Goal: Task Accomplishment & Management: Manage account settings

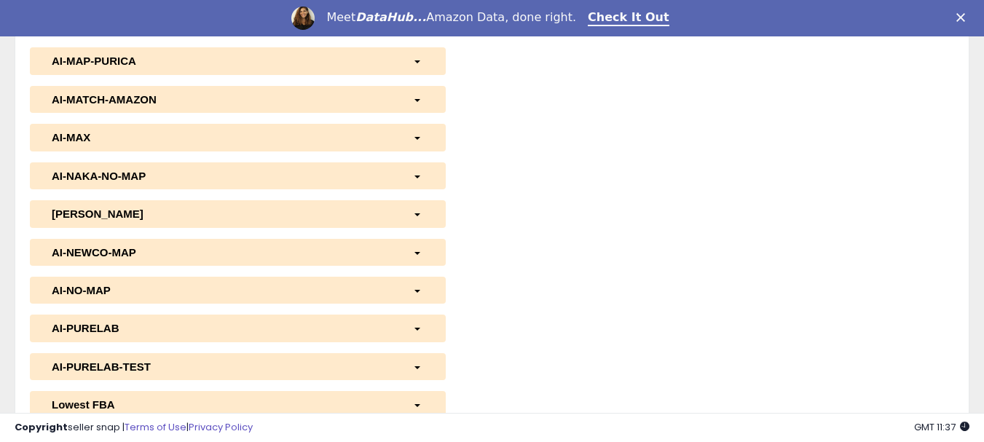
click at [420, 60] on span "button" at bounding box center [418, 61] width 6 height 3
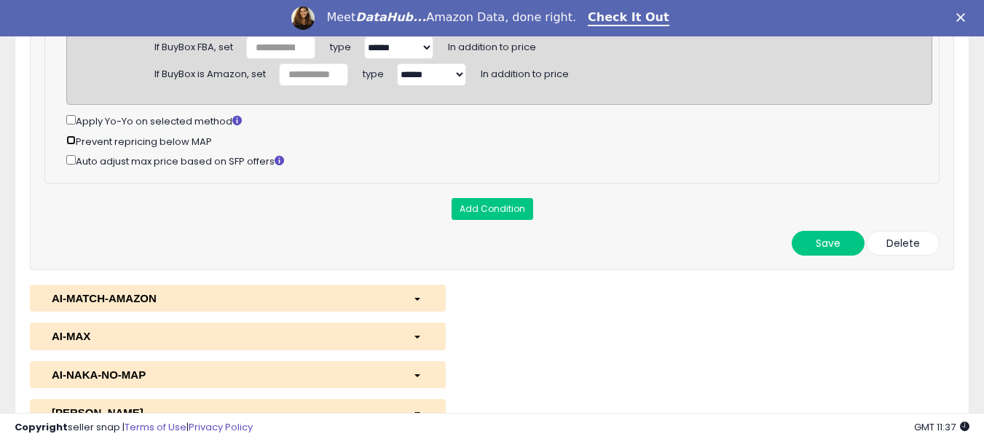
scroll to position [2112, 0]
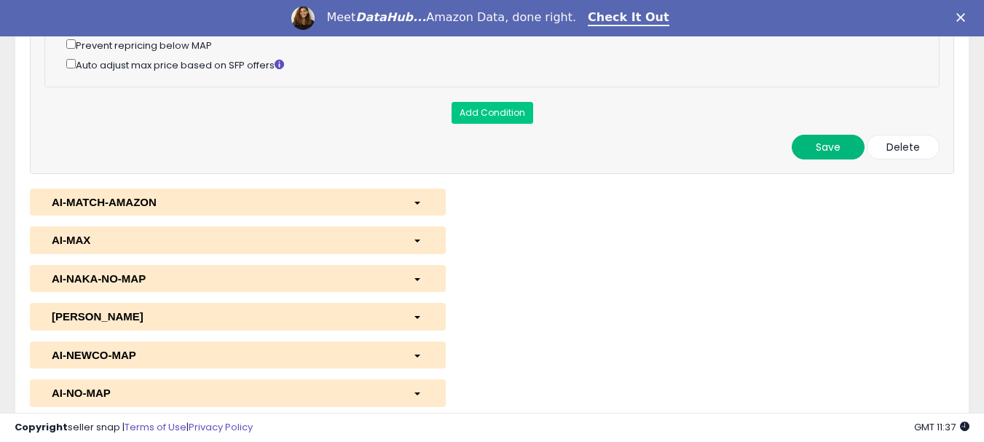
click at [826, 160] on button "Save" at bounding box center [828, 147] width 73 height 25
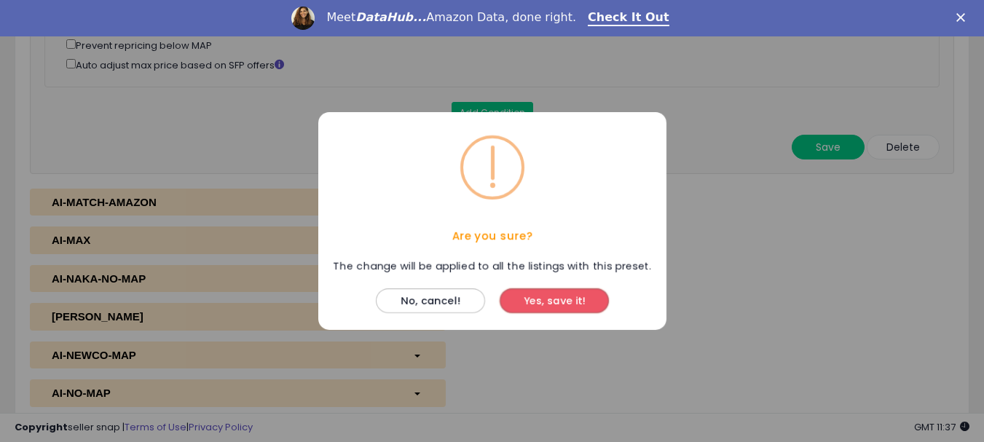
click at [564, 297] on button "Yes, save it!" at bounding box center [554, 301] width 109 height 25
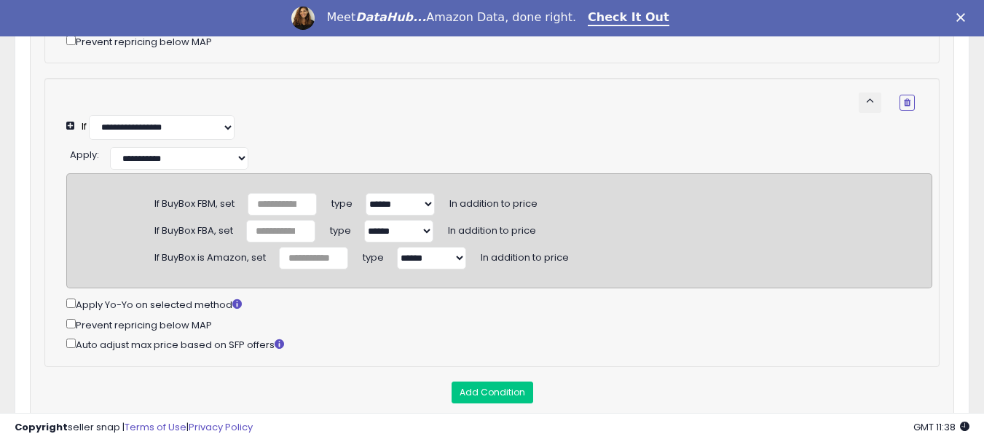
scroll to position [1932, 0]
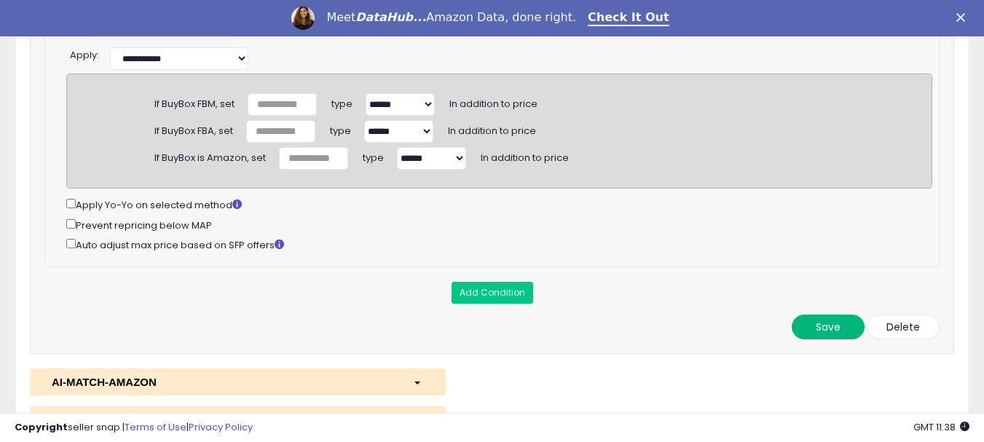
click at [810, 340] on button "Save" at bounding box center [828, 327] width 73 height 25
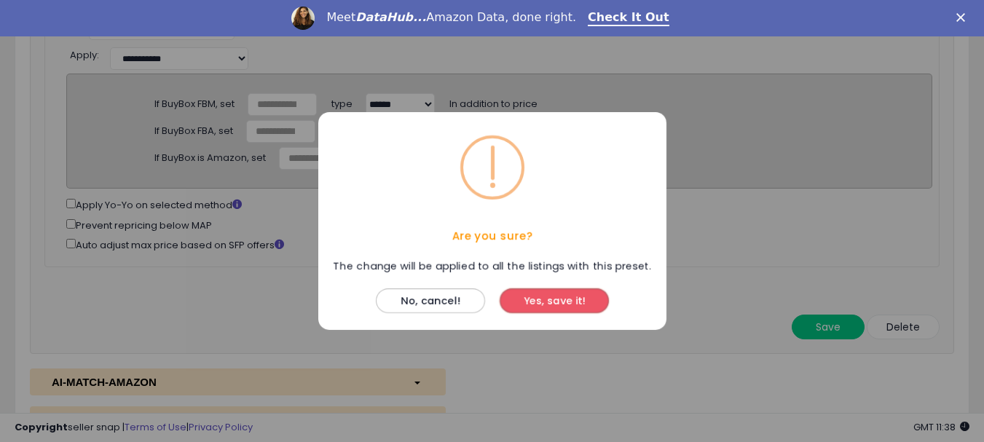
click at [549, 304] on button "Yes, save it!" at bounding box center [554, 301] width 109 height 25
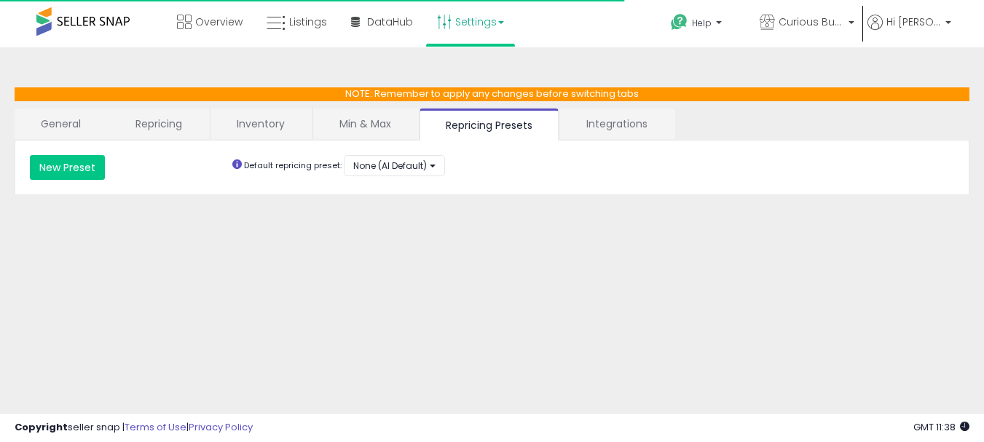
scroll to position [261, 0]
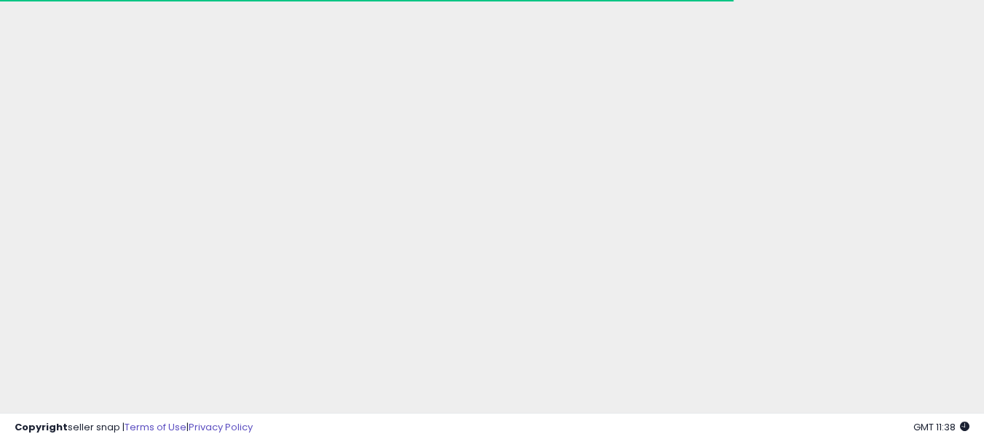
select select "********"
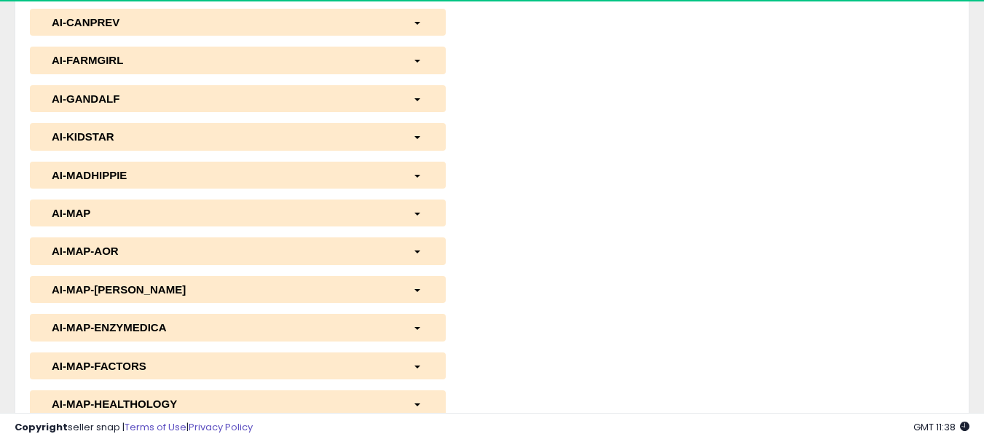
click at [413, 248] on div "button" at bounding box center [418, 250] width 33 height 15
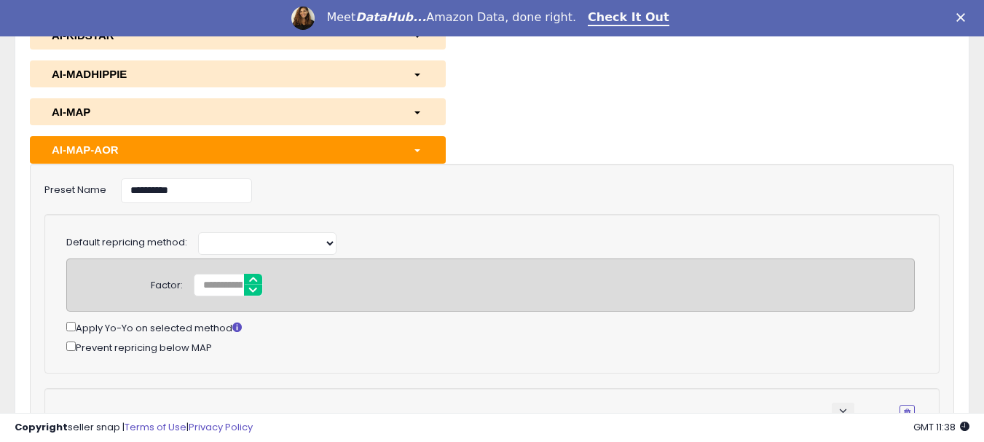
scroll to position [334, 0]
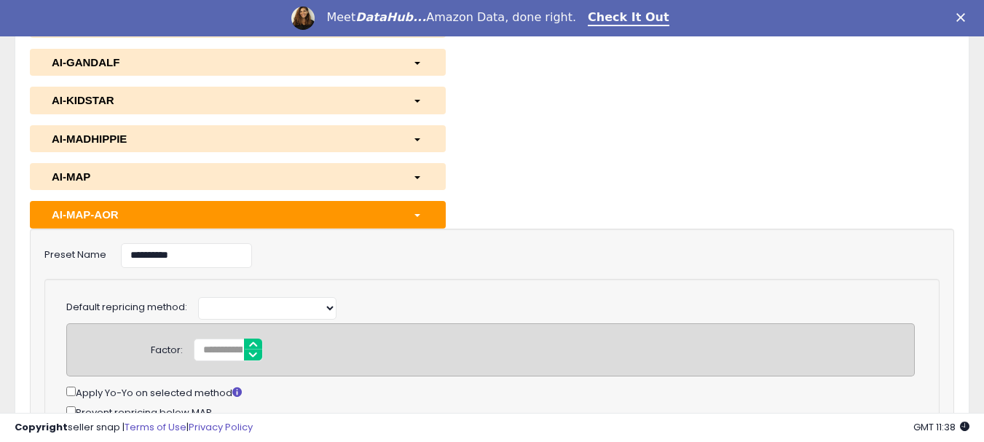
click at [418, 219] on div "button" at bounding box center [418, 214] width 33 height 15
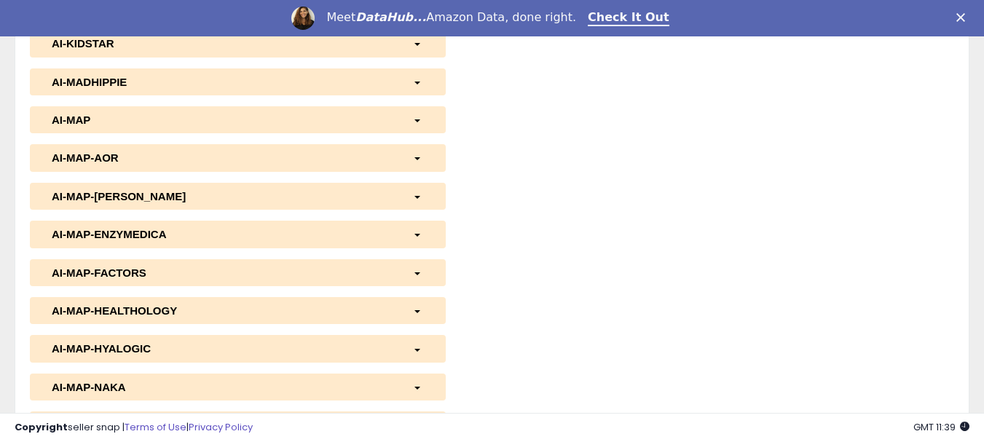
scroll to position [318, 0]
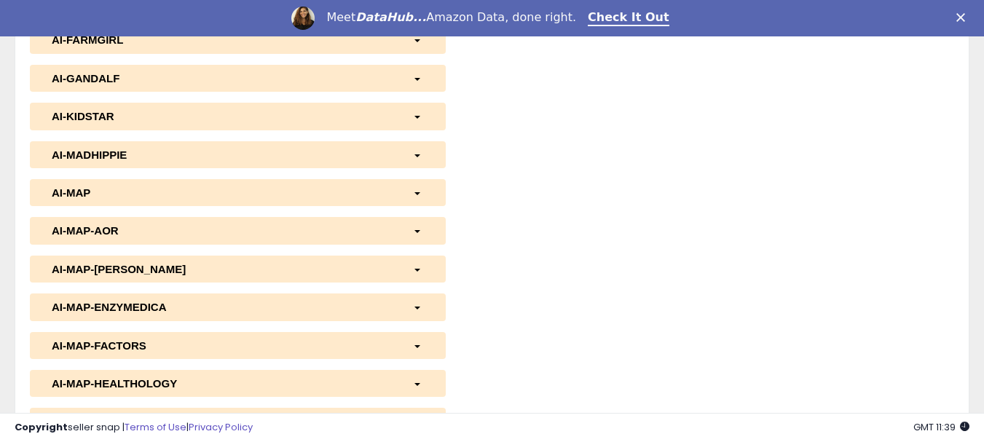
click at [418, 225] on div "button" at bounding box center [418, 230] width 33 height 15
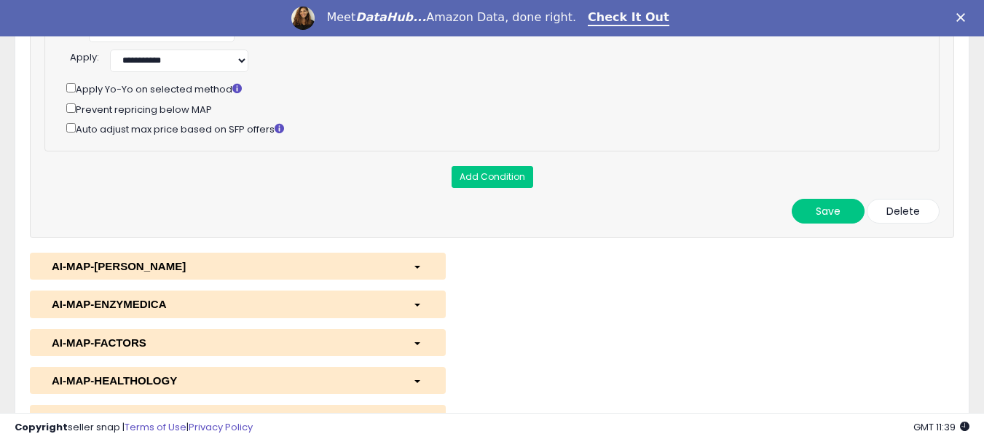
scroll to position [1848, 0]
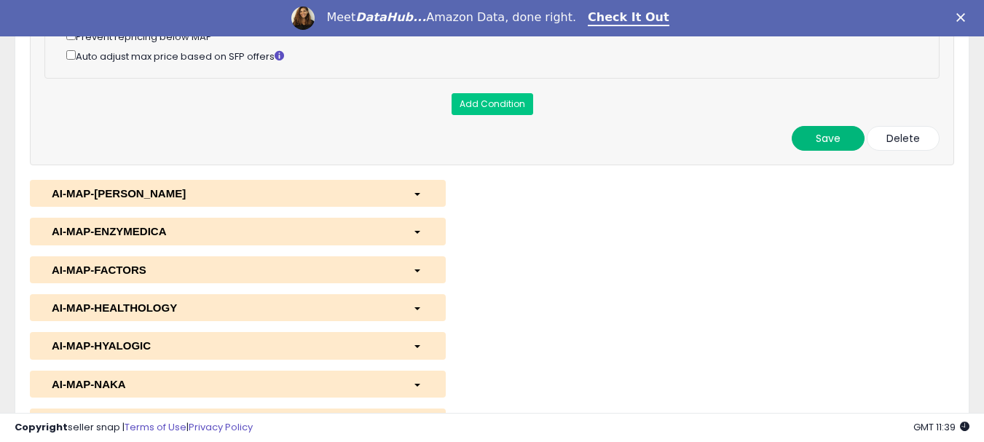
click at [826, 151] on button "Save" at bounding box center [828, 138] width 73 height 25
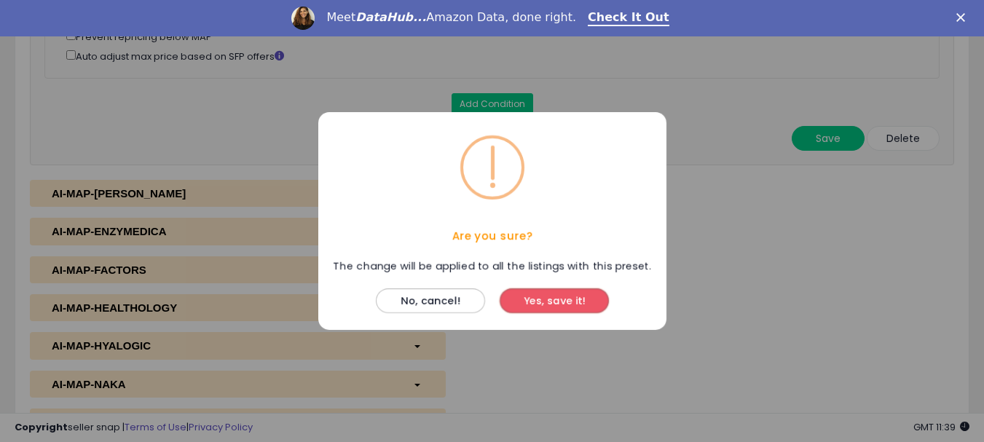
click at [573, 302] on button "Yes, save it!" at bounding box center [554, 301] width 109 height 25
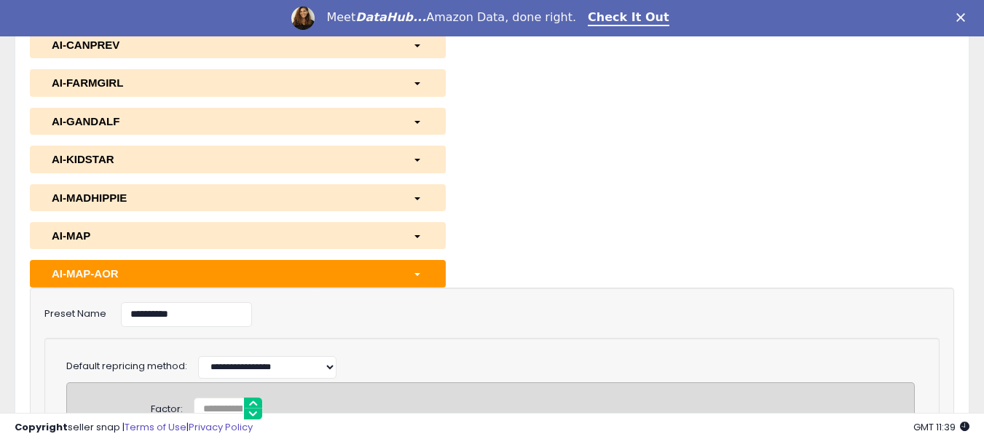
scroll to position [391, 0]
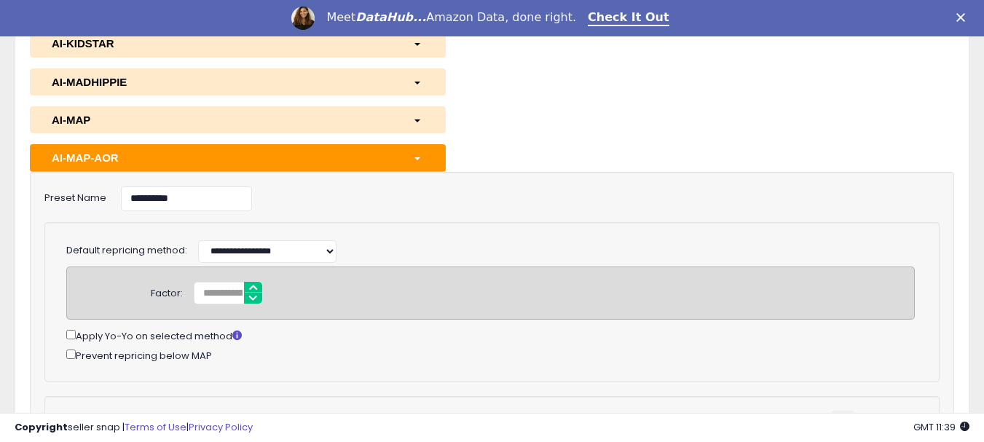
click at [418, 161] on div "button" at bounding box center [418, 157] width 33 height 15
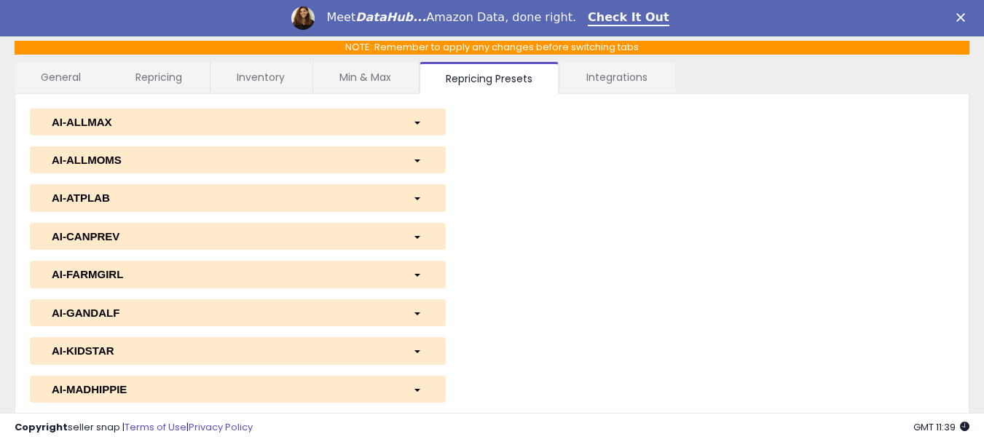
scroll to position [0, 0]
